Goal: Task Accomplishment & Management: Use online tool/utility

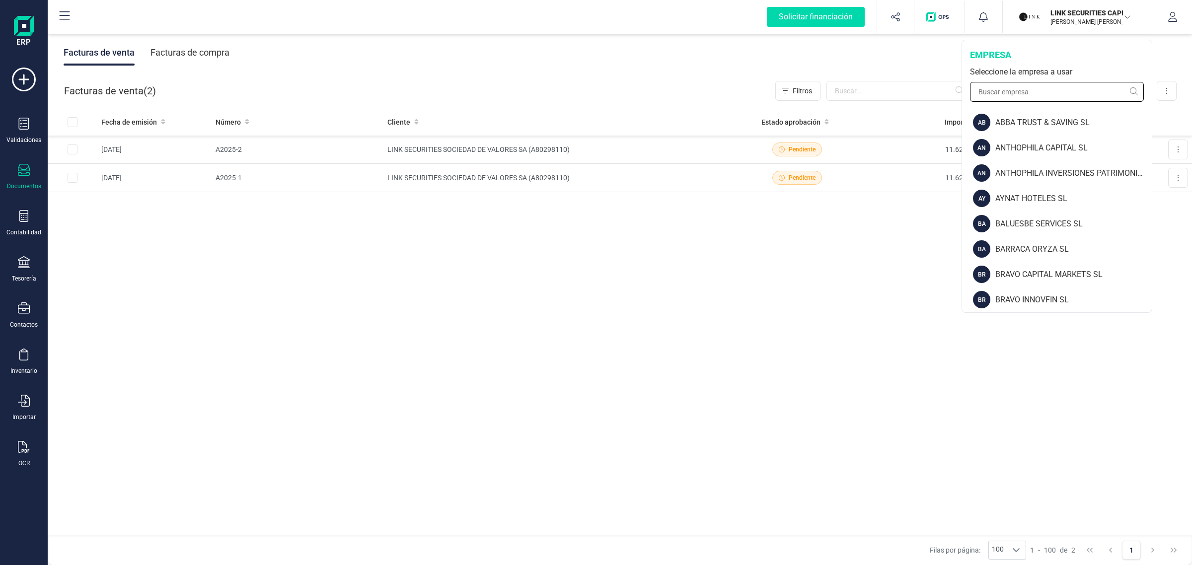
click at [1016, 89] on input "text" at bounding box center [1057, 92] width 174 height 20
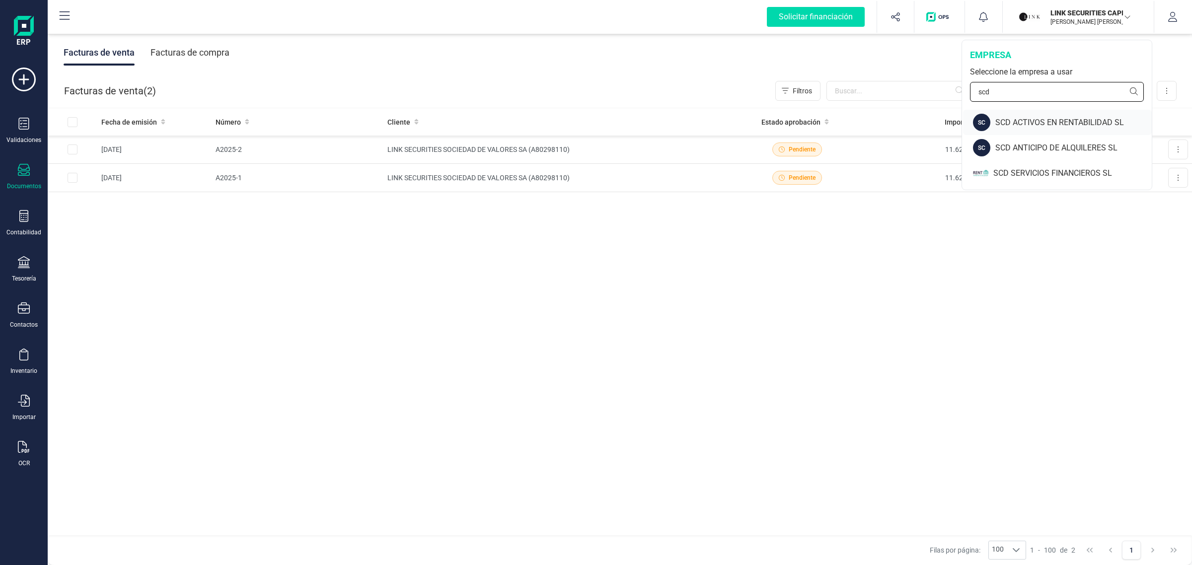
type input "scd"
click at [1073, 122] on div "SCD ACTIVOS EN RENTABILIDAD SL" at bounding box center [1074, 123] width 156 height 12
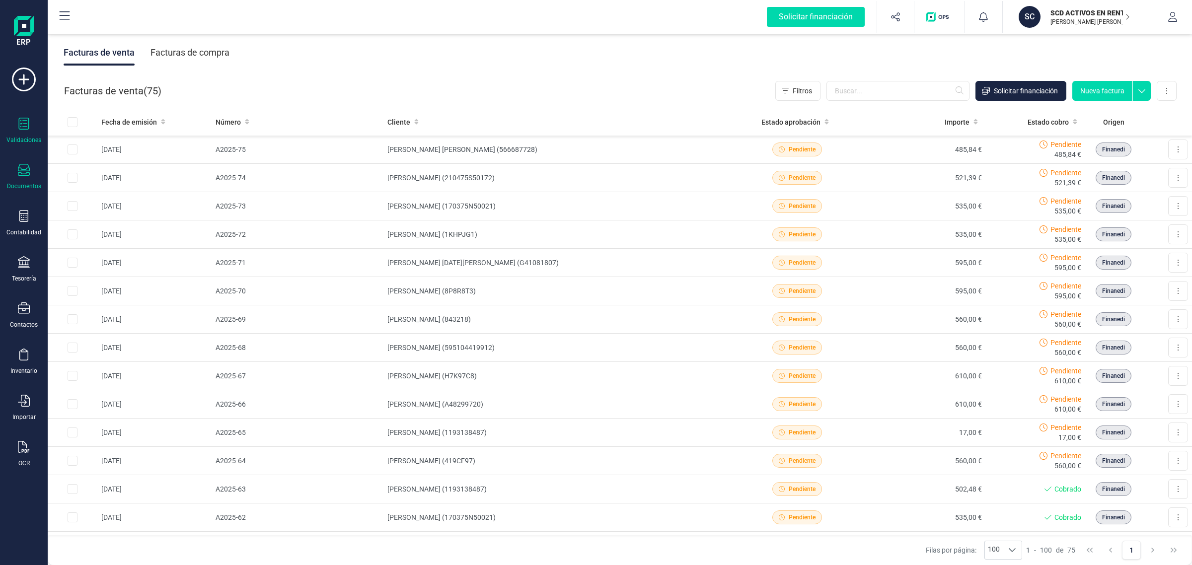
click at [22, 126] on icon at bounding box center [24, 124] width 12 height 12
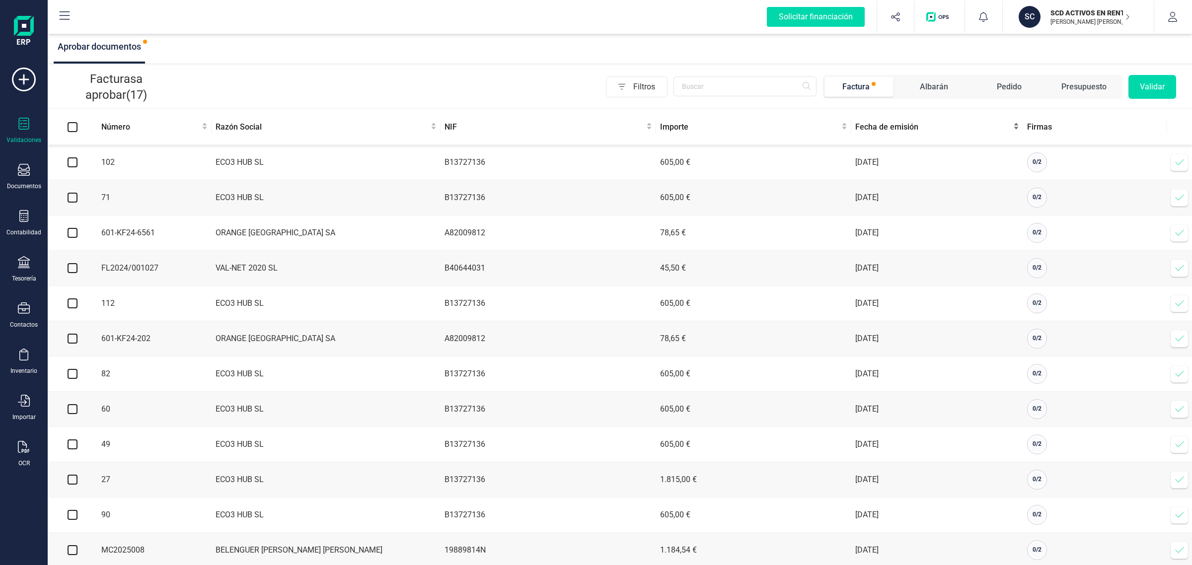
click at [876, 132] on span "Fecha de emisión" at bounding box center [934, 127] width 156 height 12
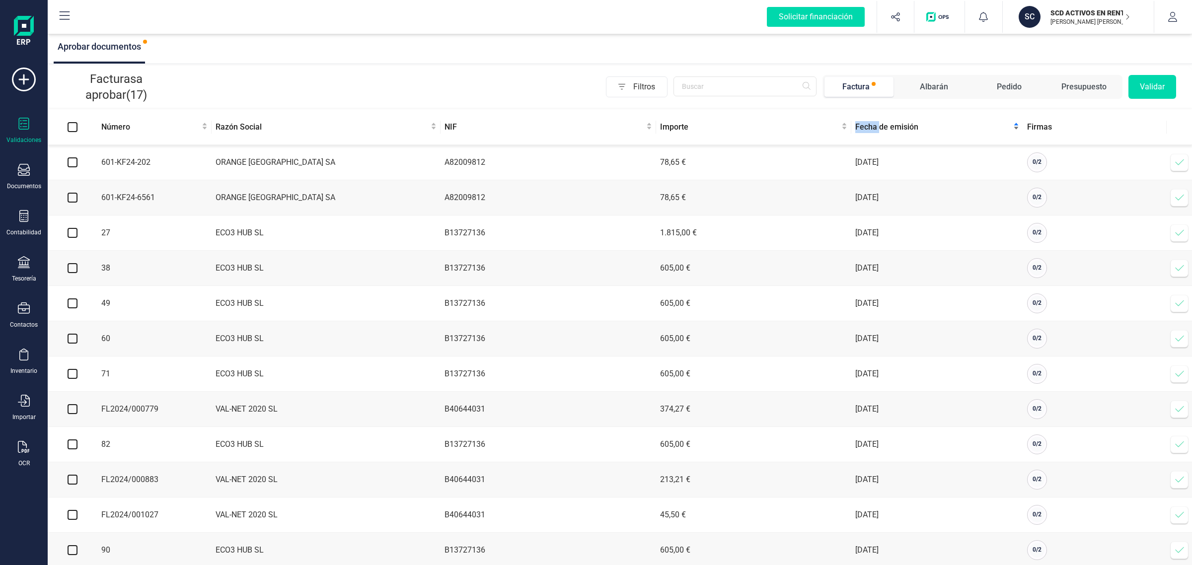
click at [876, 132] on span "Fecha de emisión" at bounding box center [934, 127] width 156 height 12
click at [71, 165] on input "checkbox" at bounding box center [73, 162] width 10 height 10
checkbox input "true"
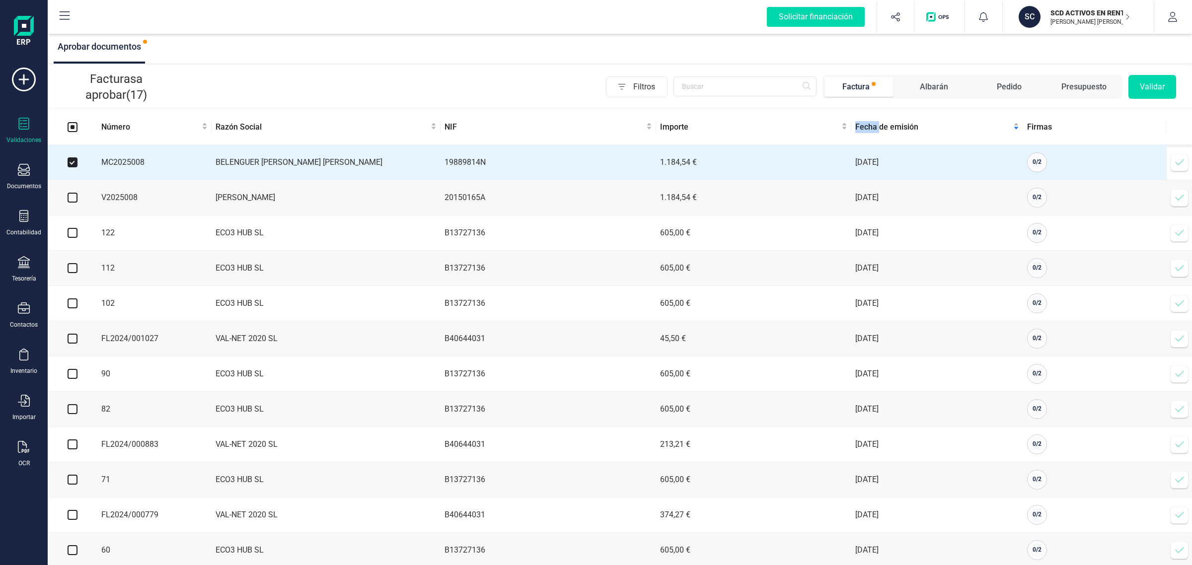
click at [71, 200] on input "checkbox" at bounding box center [73, 198] width 10 height 10
checkbox input "true"
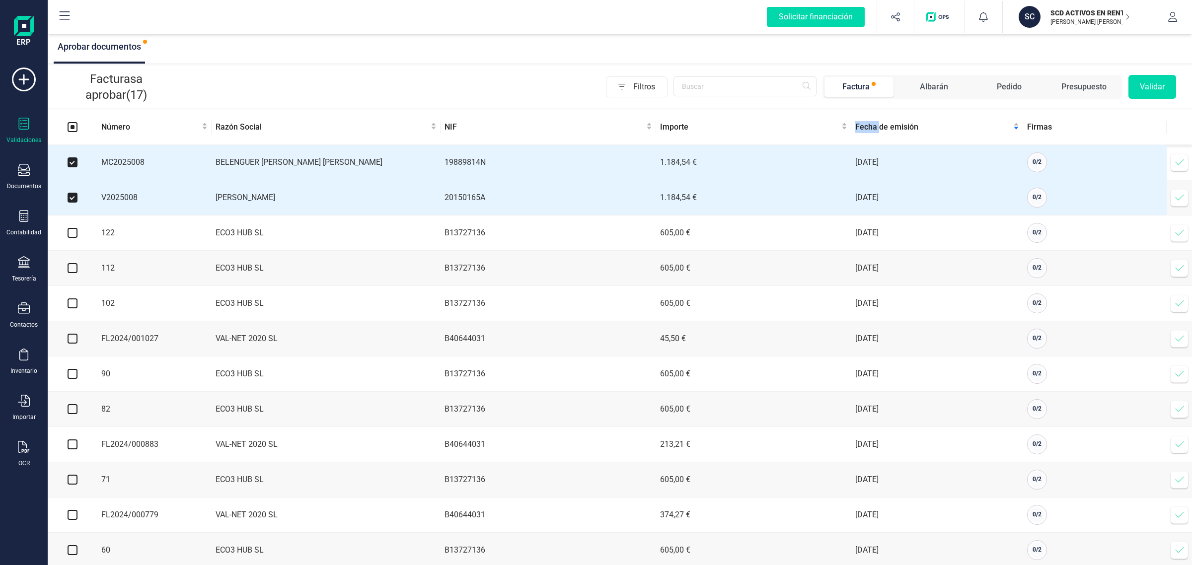
click at [1150, 89] on button "Validar" at bounding box center [1153, 87] width 48 height 24
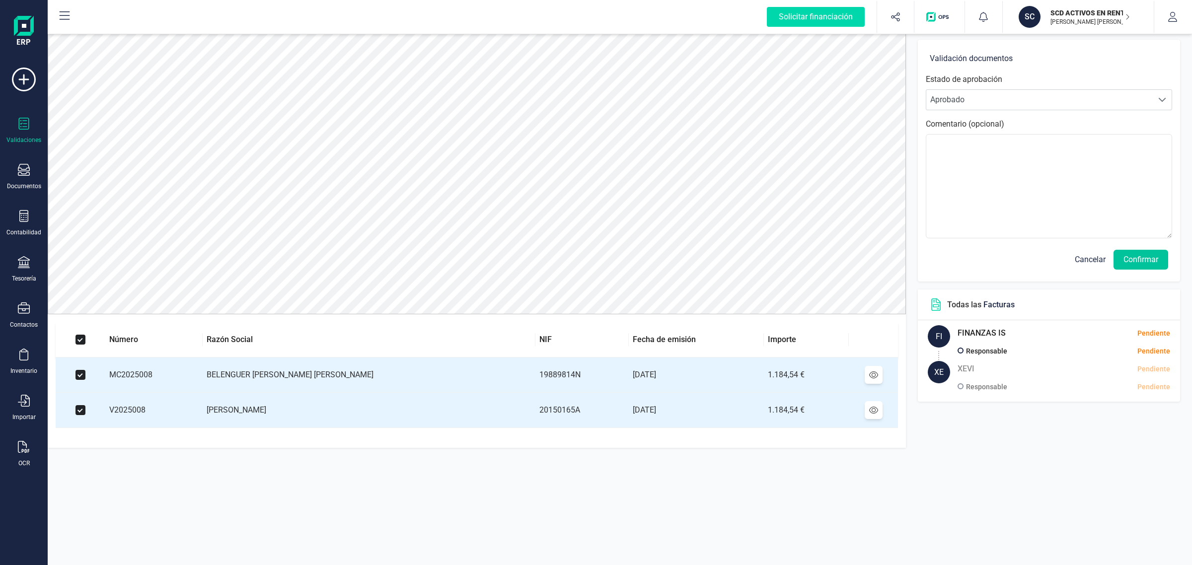
click at [1131, 259] on button "Confirmar" at bounding box center [1141, 260] width 55 height 20
